Goal: Task Accomplishment & Management: Manage account settings

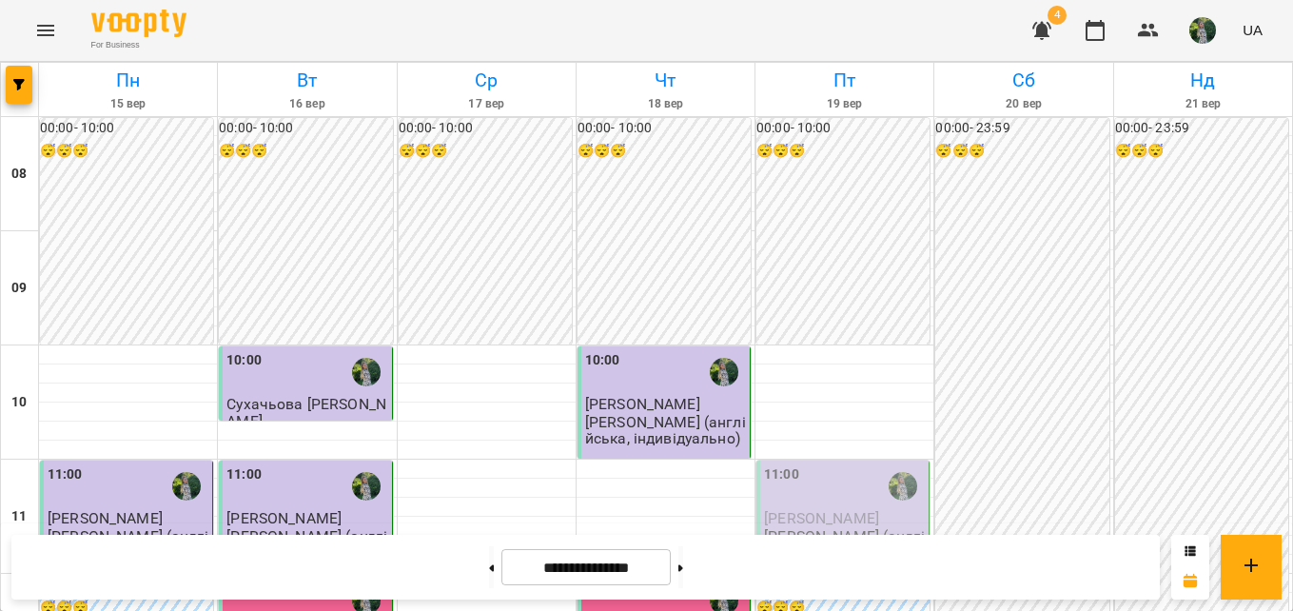
scroll to position [1112, 0]
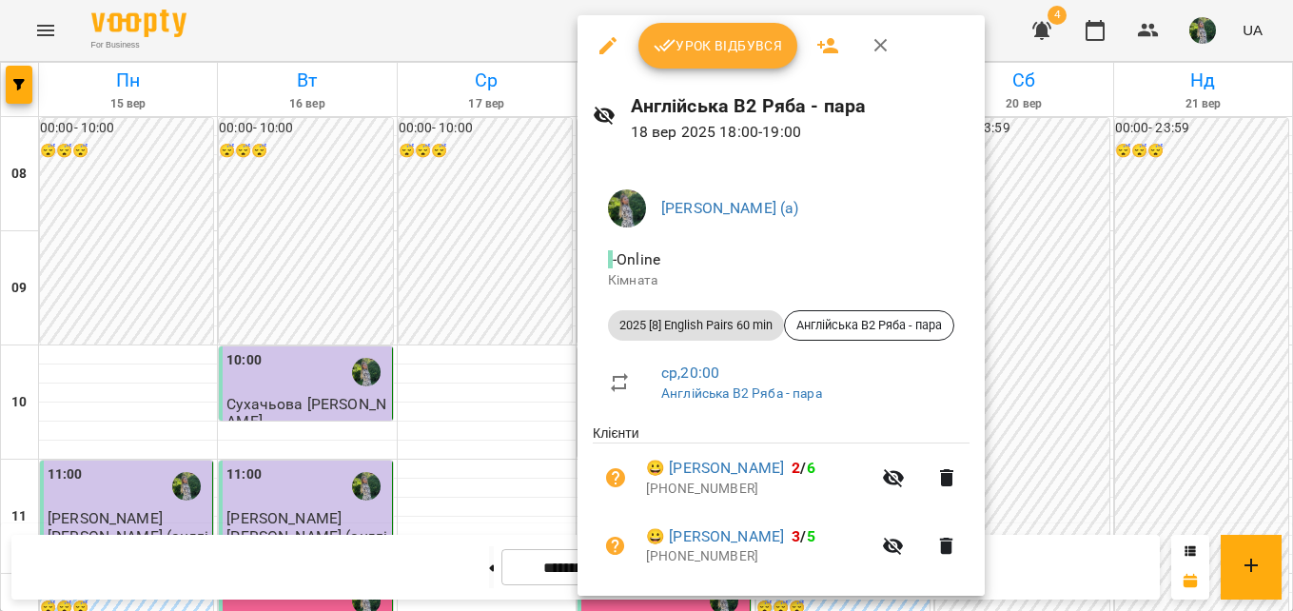
click at [702, 55] on span "Урок відбувся" at bounding box center [718, 45] width 129 height 23
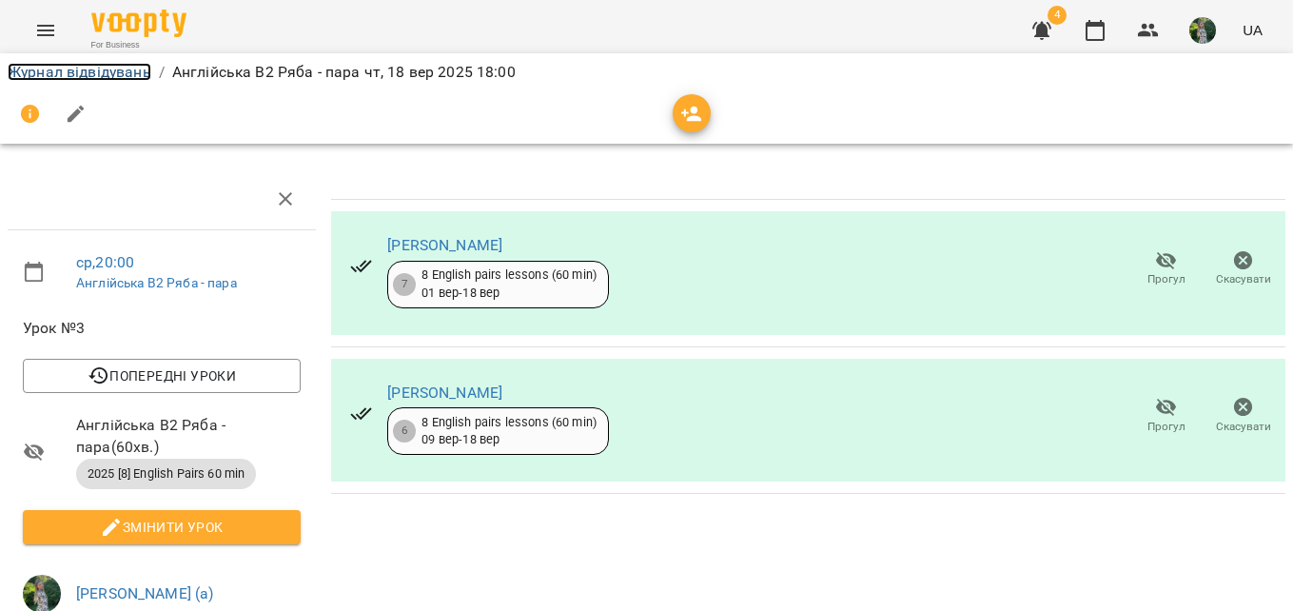
click at [81, 74] on link "Журнал відвідувань" at bounding box center [80, 72] width 144 height 18
